Goal: Task Accomplishment & Management: Use online tool/utility

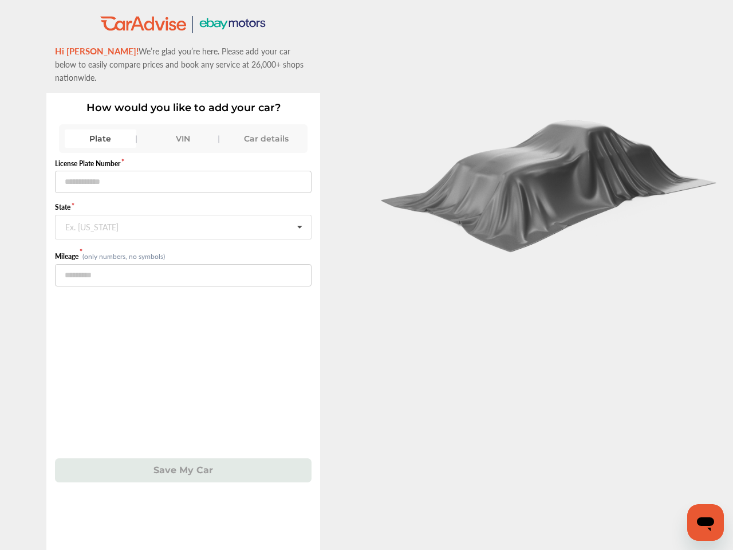
click at [367, 275] on div at bounding box center [550, 275] width 367 height 550
click at [100, 129] on div "Plate" at bounding box center [101, 138] width 72 height 18
click at [183, 129] on div "VIN" at bounding box center [184, 138] width 72 height 18
click at [266, 129] on div "Car details" at bounding box center [266, 138] width 72 height 18
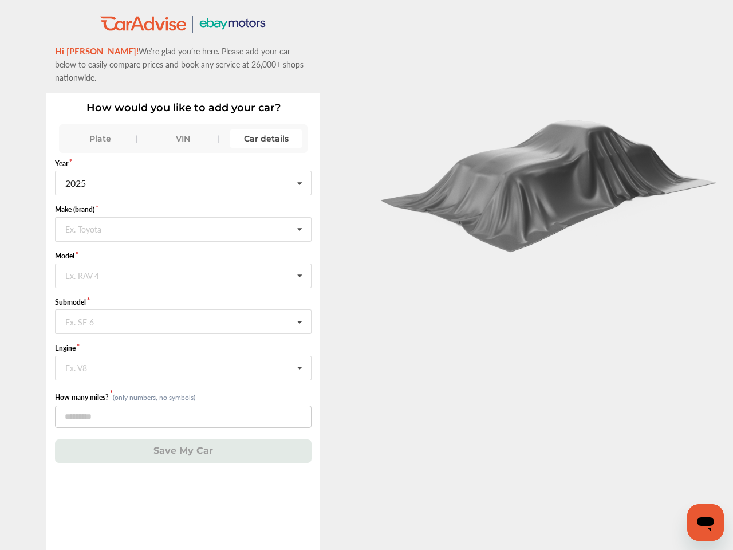
click at [183, 218] on input "text" at bounding box center [183, 229] width 255 height 22
click at [300, 218] on icon at bounding box center [299, 230] width 19 height 25
click at [183, 457] on div "How would you like to add your car? Plate VIN Car details Year [DATE] 2026 2025…" at bounding box center [183, 321] width 274 height 457
click at [706, 522] on icon "Open messaging window" at bounding box center [705, 524] width 17 height 14
